Goal: Information Seeking & Learning: Learn about a topic

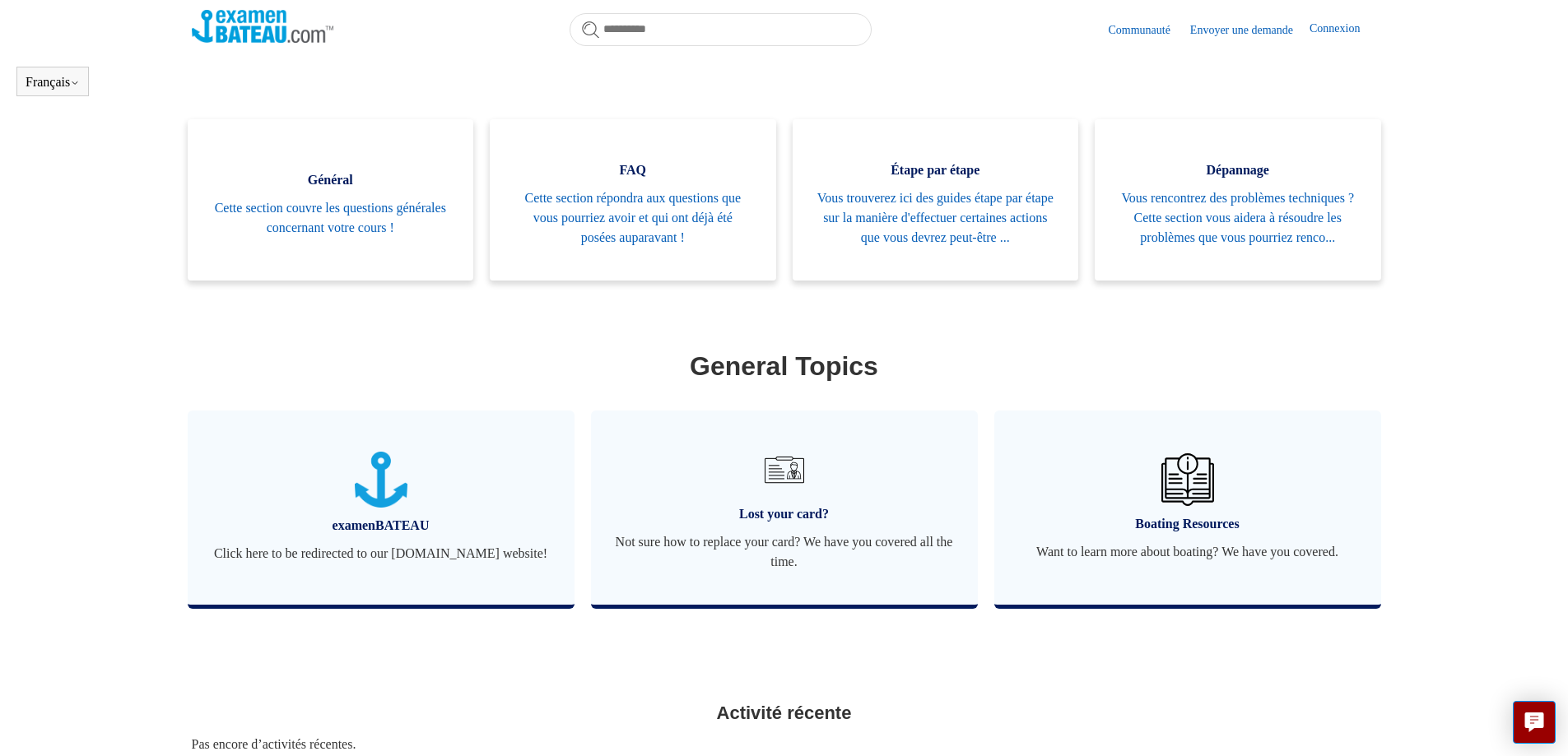
scroll to position [447, 0]
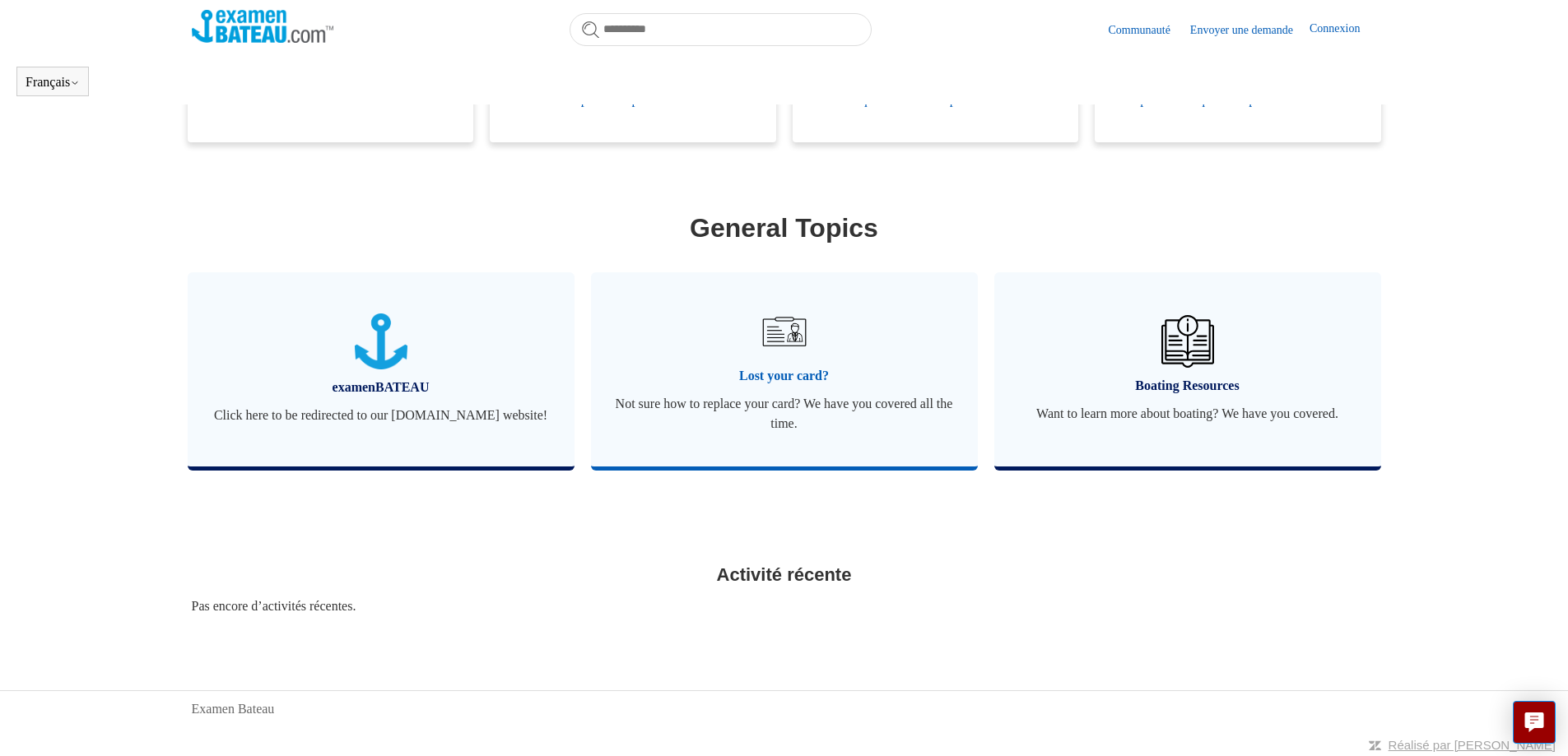
click at [785, 360] on img at bounding box center [783, 331] width 58 height 58
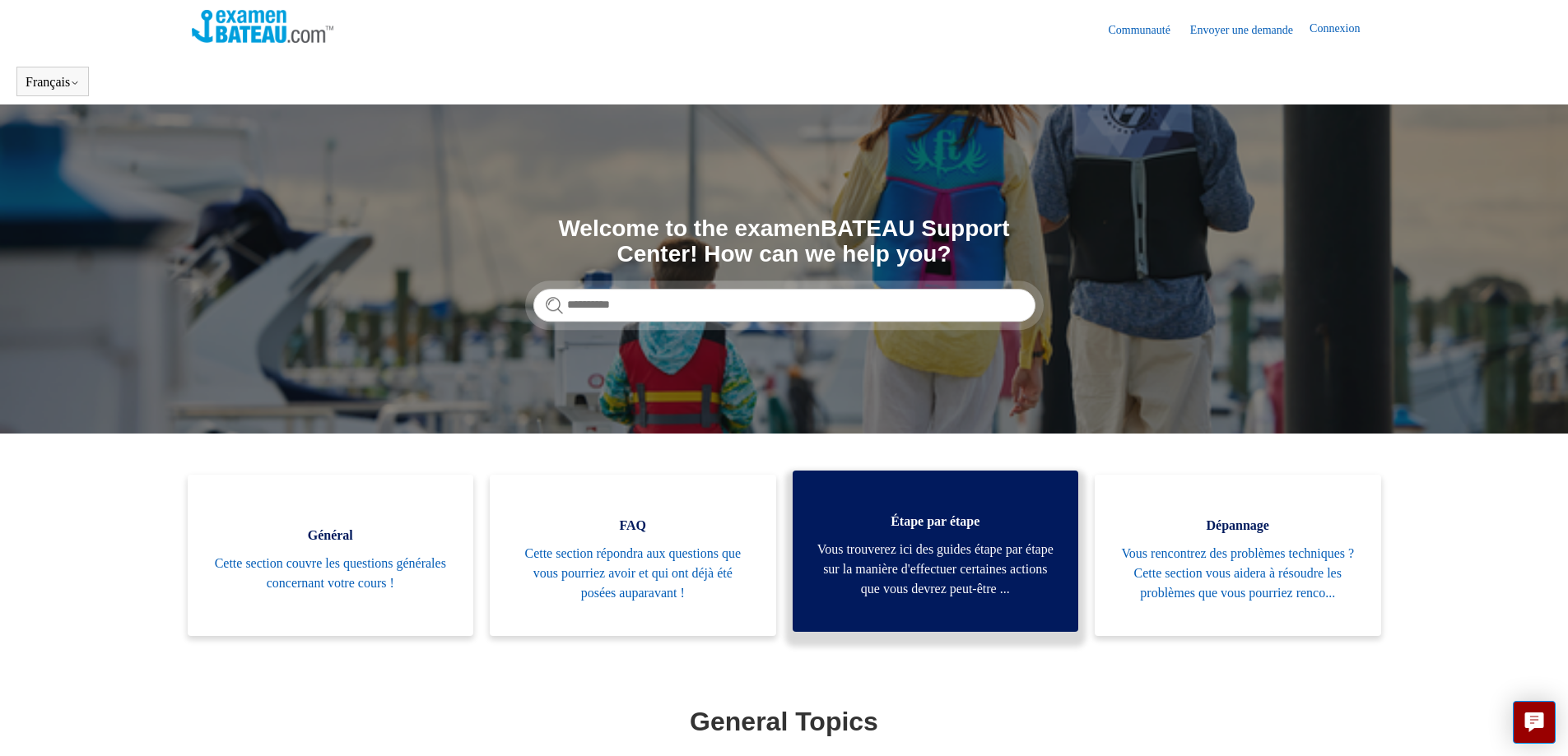
click at [971, 596] on span "Vous trouverez ici des guides étape par étape sur la manière d'effectuer certai…" at bounding box center [936, 569] width 237 height 60
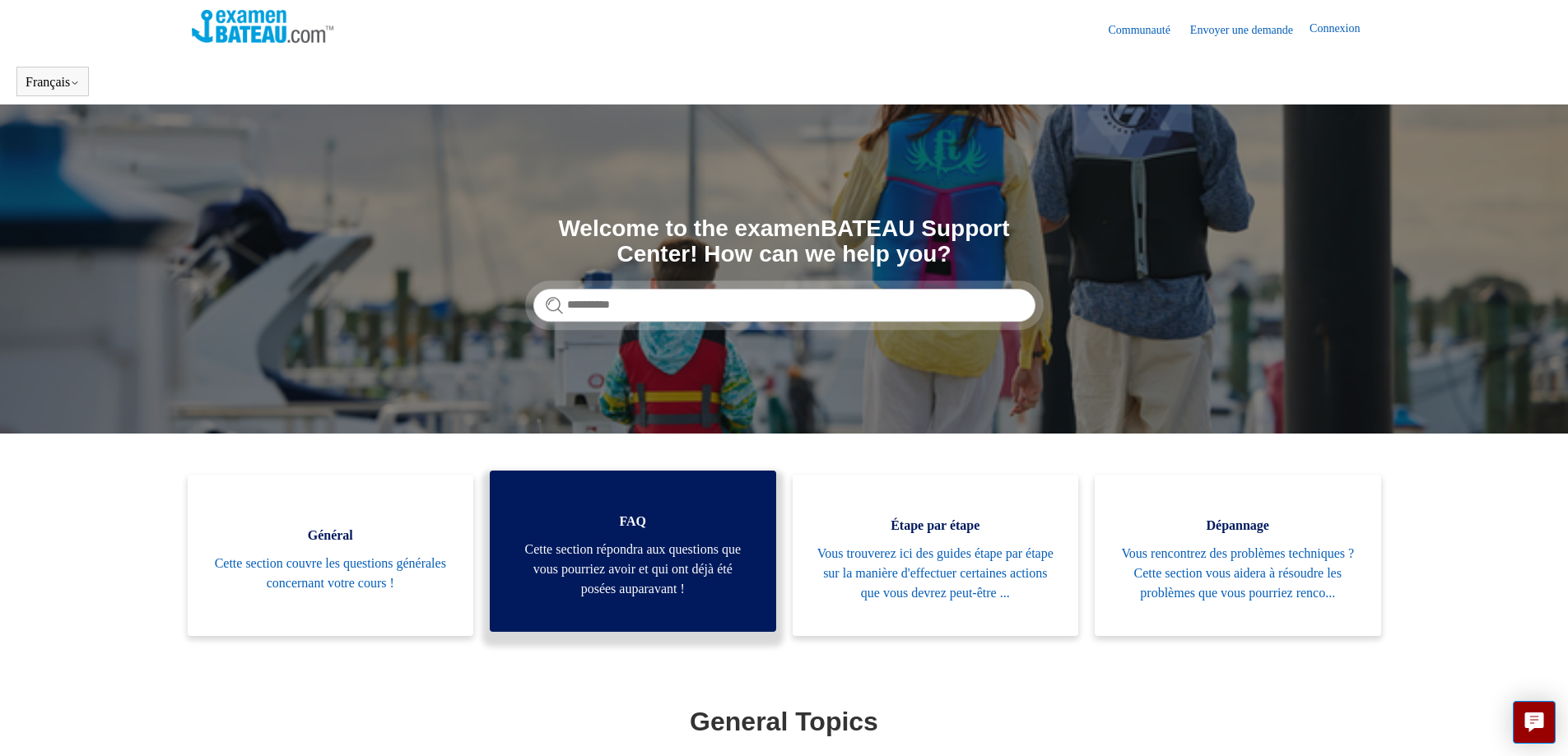
click at [608, 572] on span "Cette section répondra aux questions que vous pourriez avoir et qui ont déjà ét…" at bounding box center [633, 569] width 237 height 60
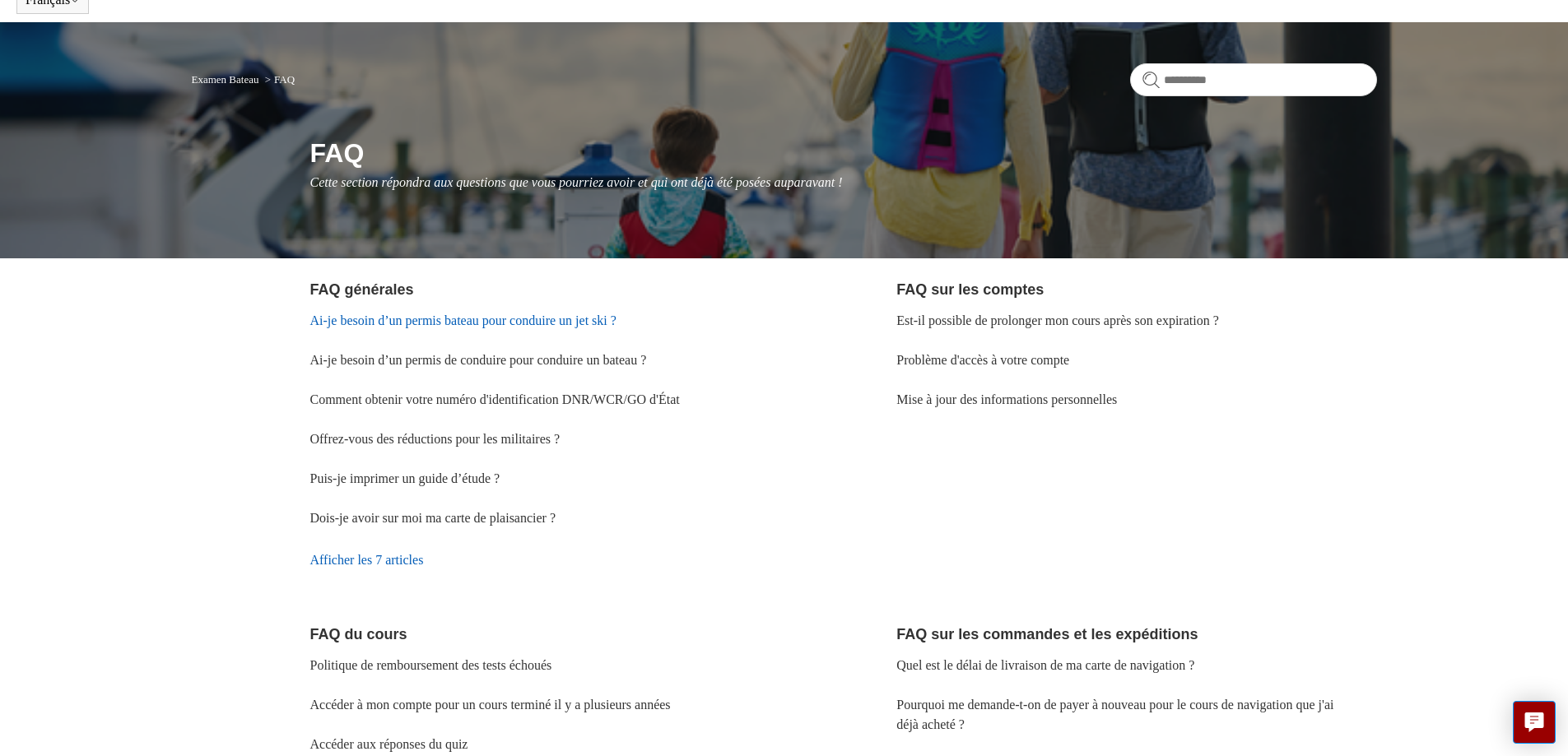
scroll to position [165, 0]
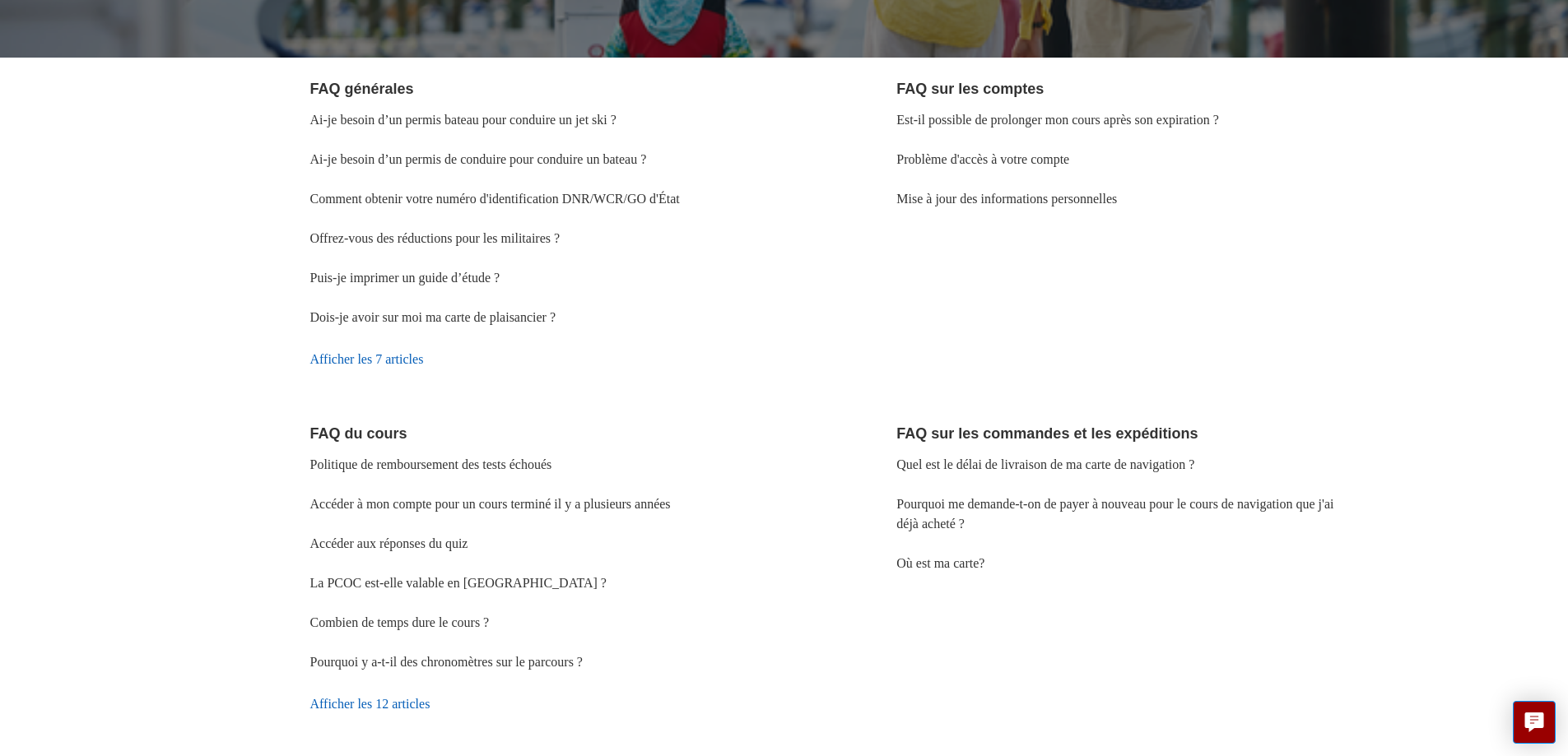
click at [368, 337] on link "Afficher les 7 articles" at bounding box center [550, 359] width 480 height 44
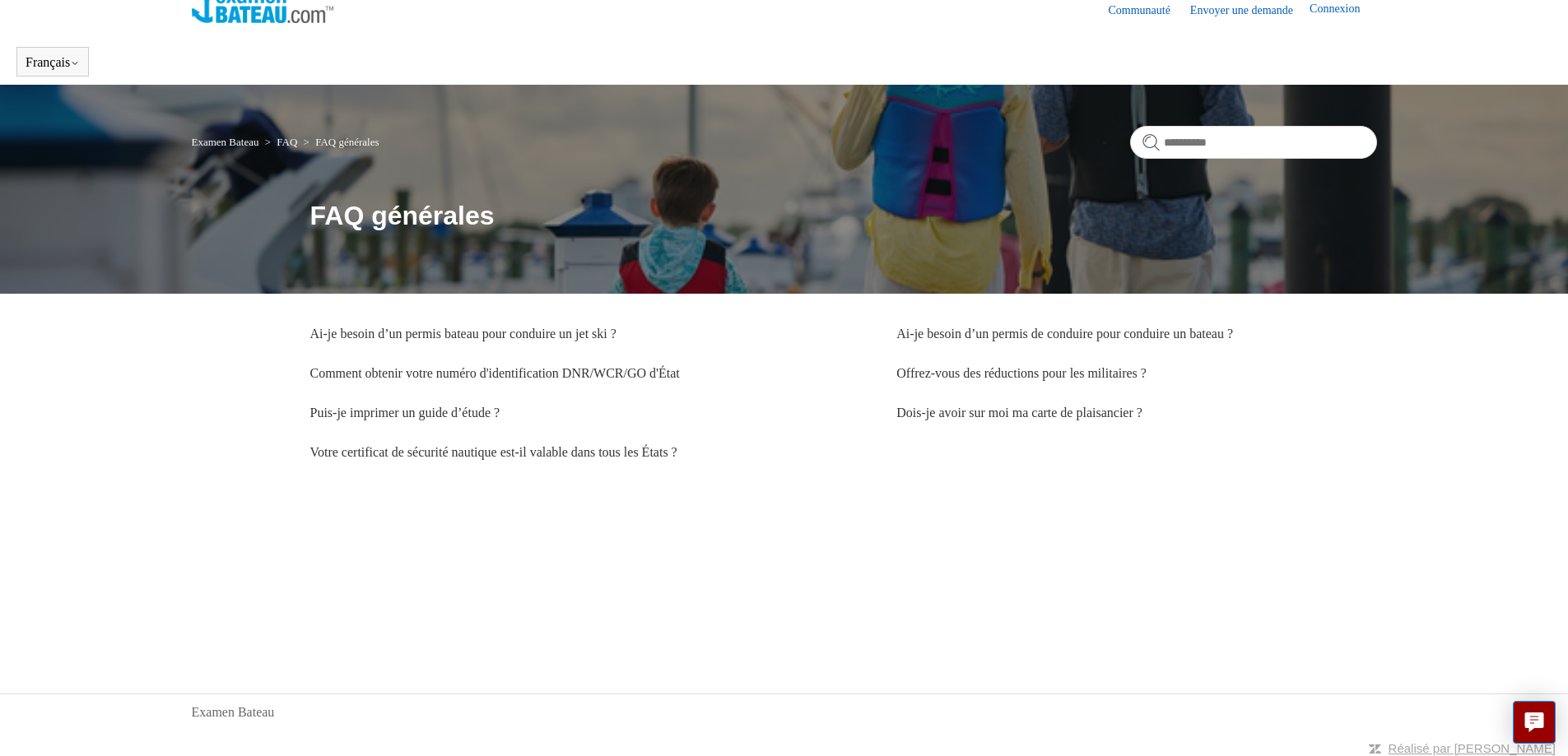
scroll to position [26, 0]
